Goal: Navigation & Orientation: Find specific page/section

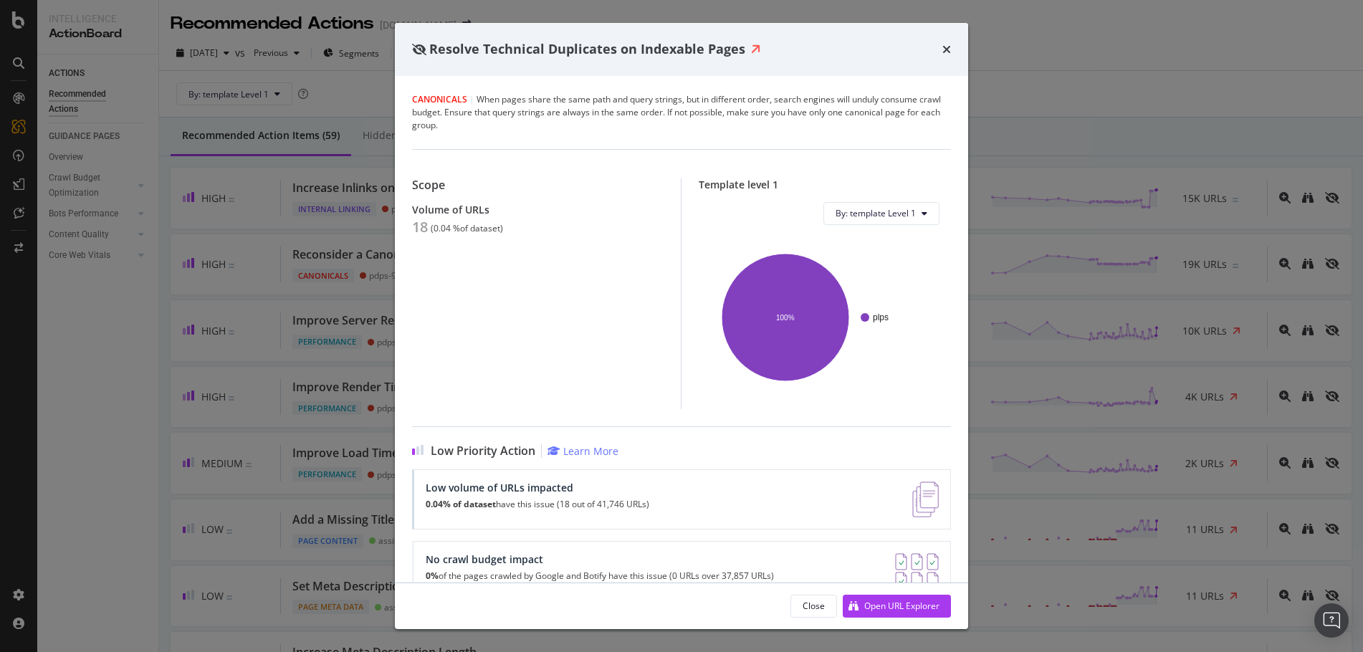
scroll to position [3488, 0]
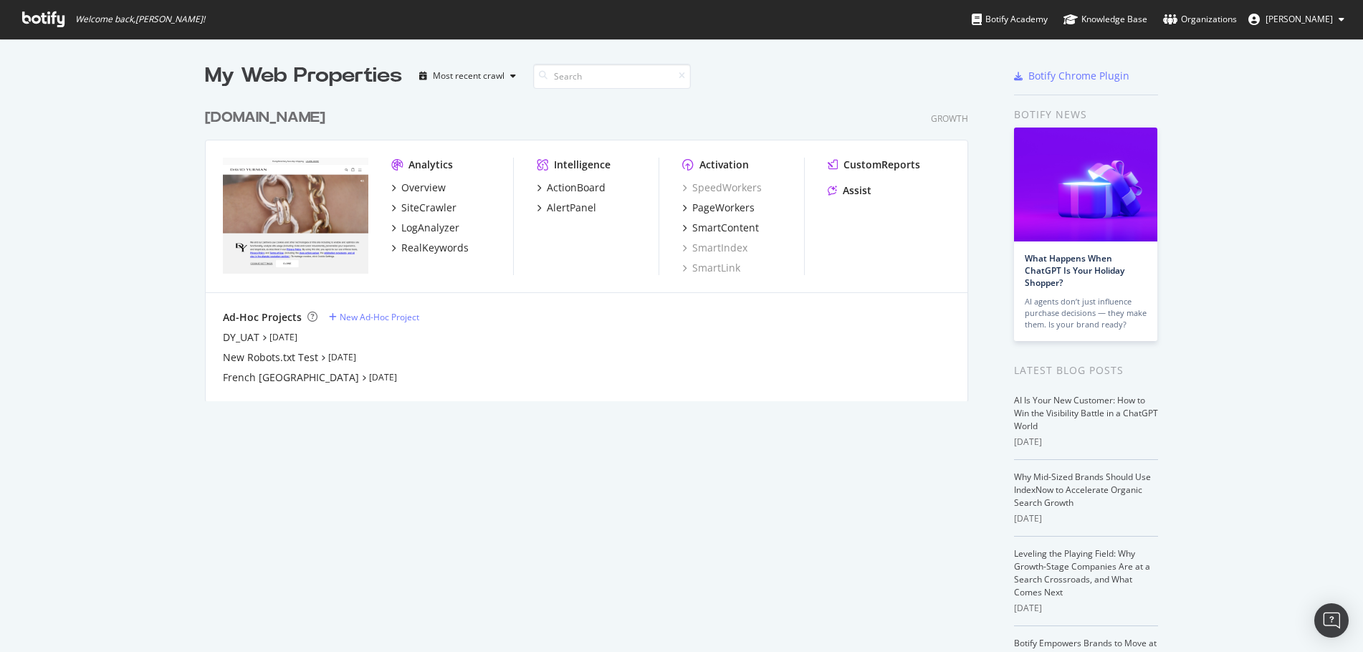
scroll to position [641, 1341]
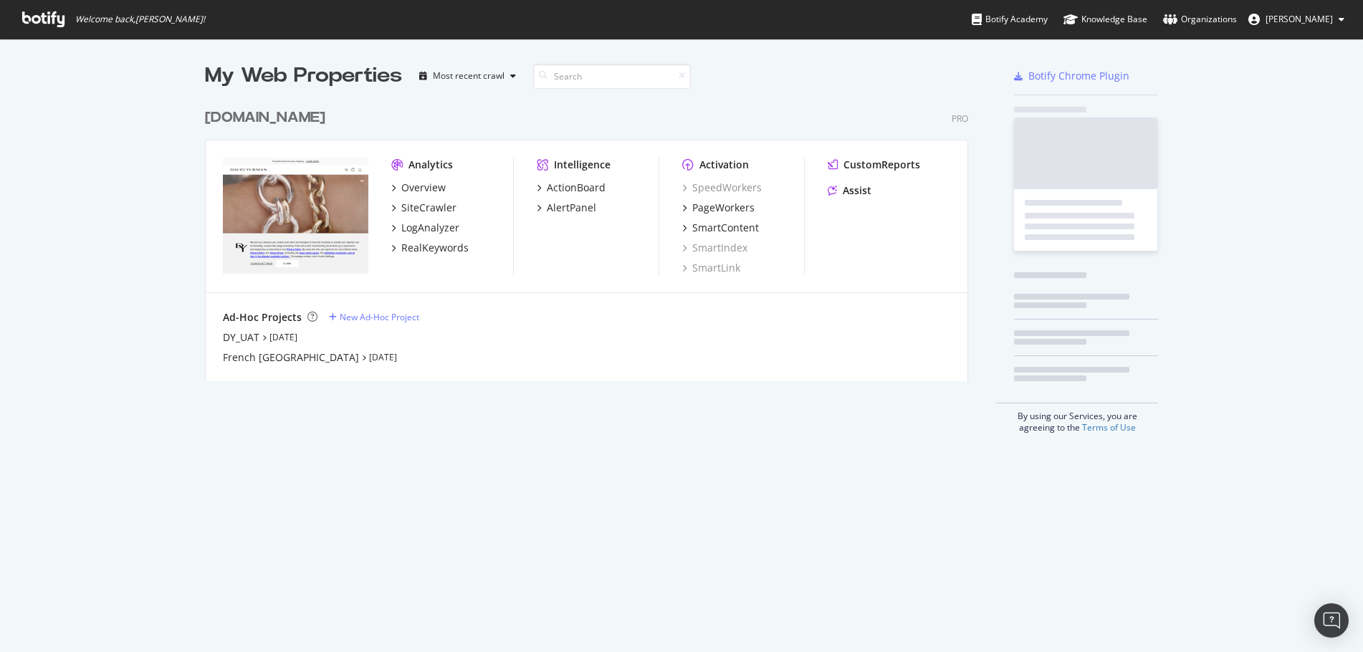
scroll to position [641, 1341]
